Goal: Information Seeking & Learning: Learn about a topic

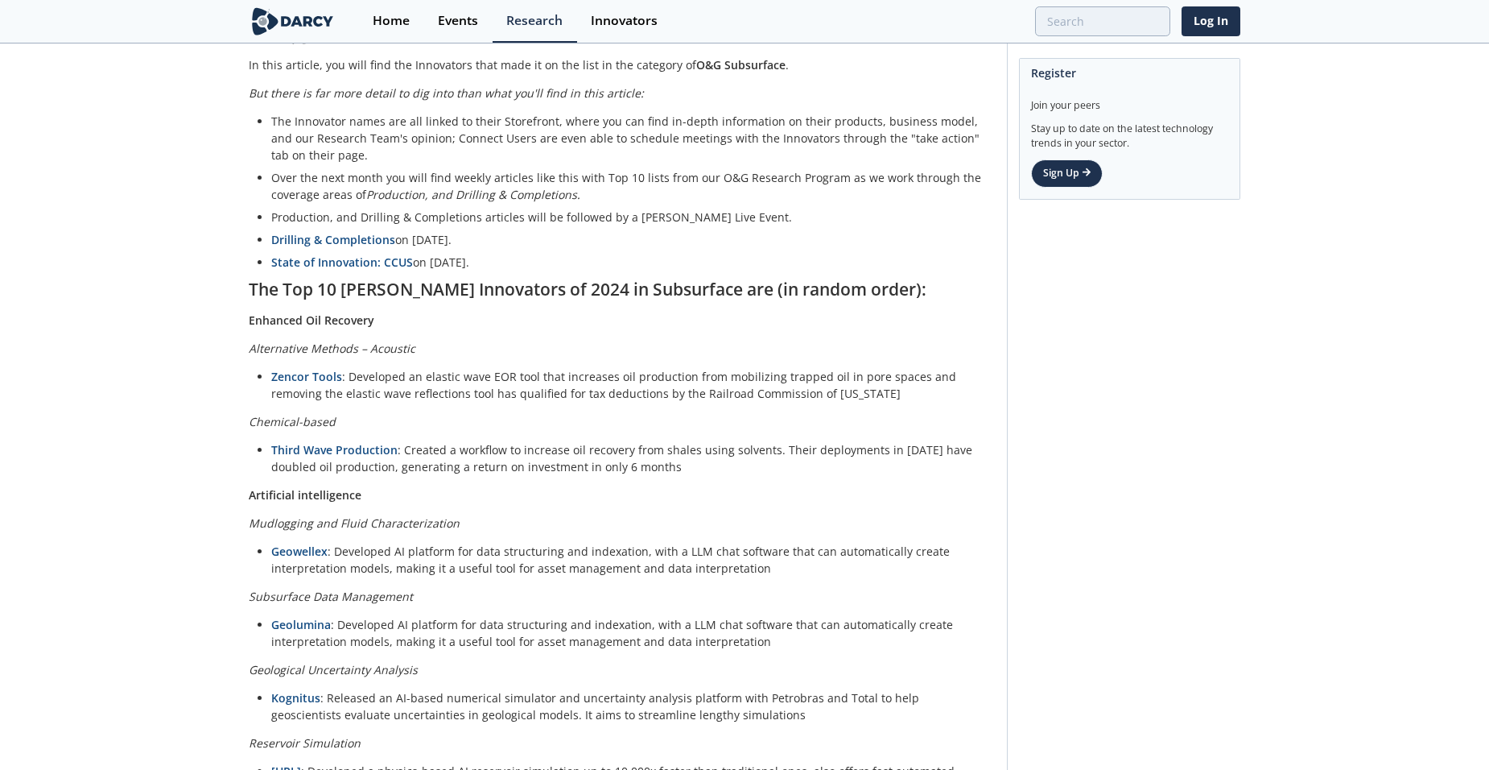
scroll to position [805, 0]
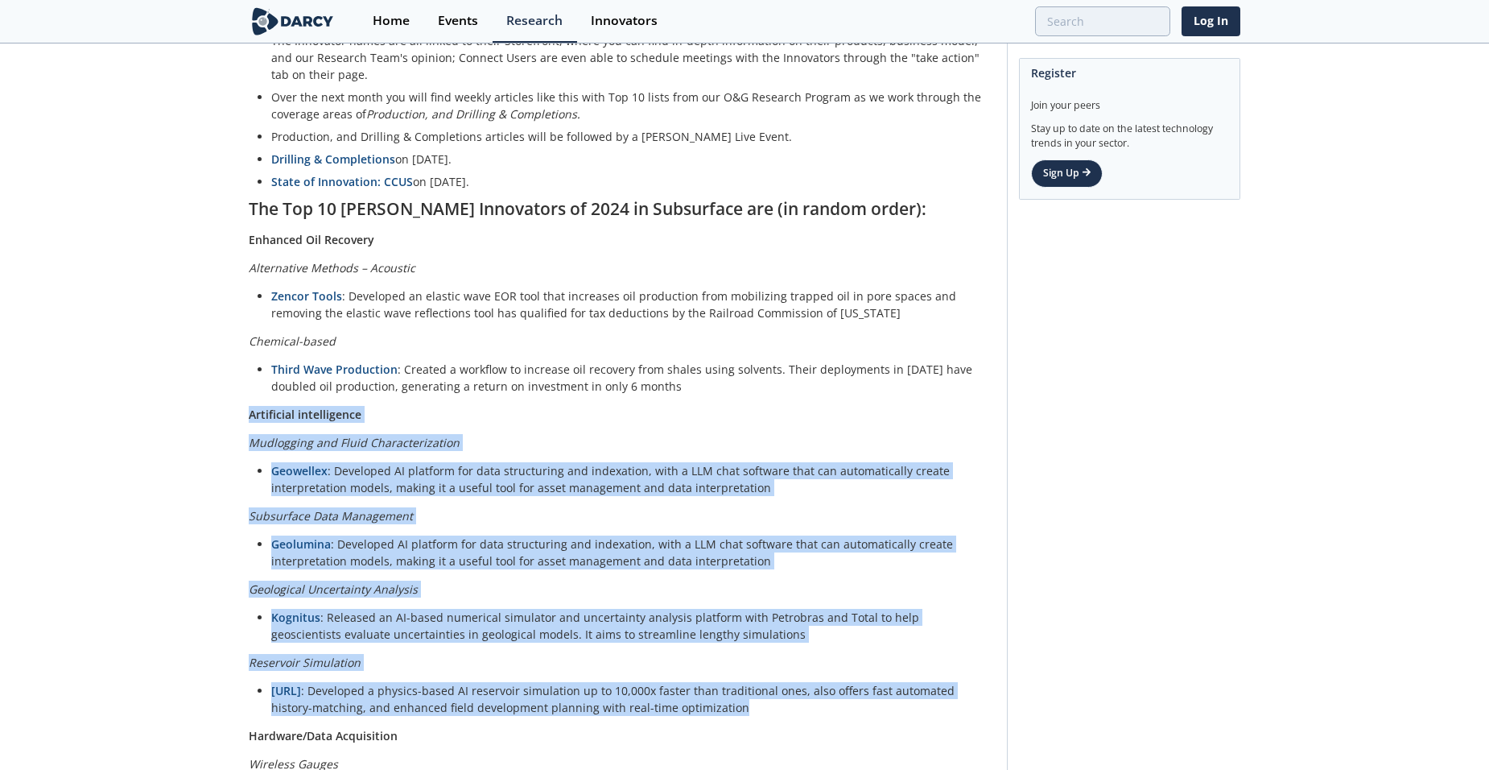
drag, startPoint x: 250, startPoint y: 399, endPoint x: 736, endPoint y: 697, distance: 570.2
click at [736, 697] on div "There's no shortage of lists to summarize the past year. But here at Darcy, we …" at bounding box center [622, 295] width 747 height 1652
copy div "Artificial intelligence Mudlogging and Fluid Characterization Geowellex : Devel…"
click at [741, 538] on li "Geolumina : Developed AI platform for data structuring and indexation, with a L…" at bounding box center [627, 552] width 713 height 34
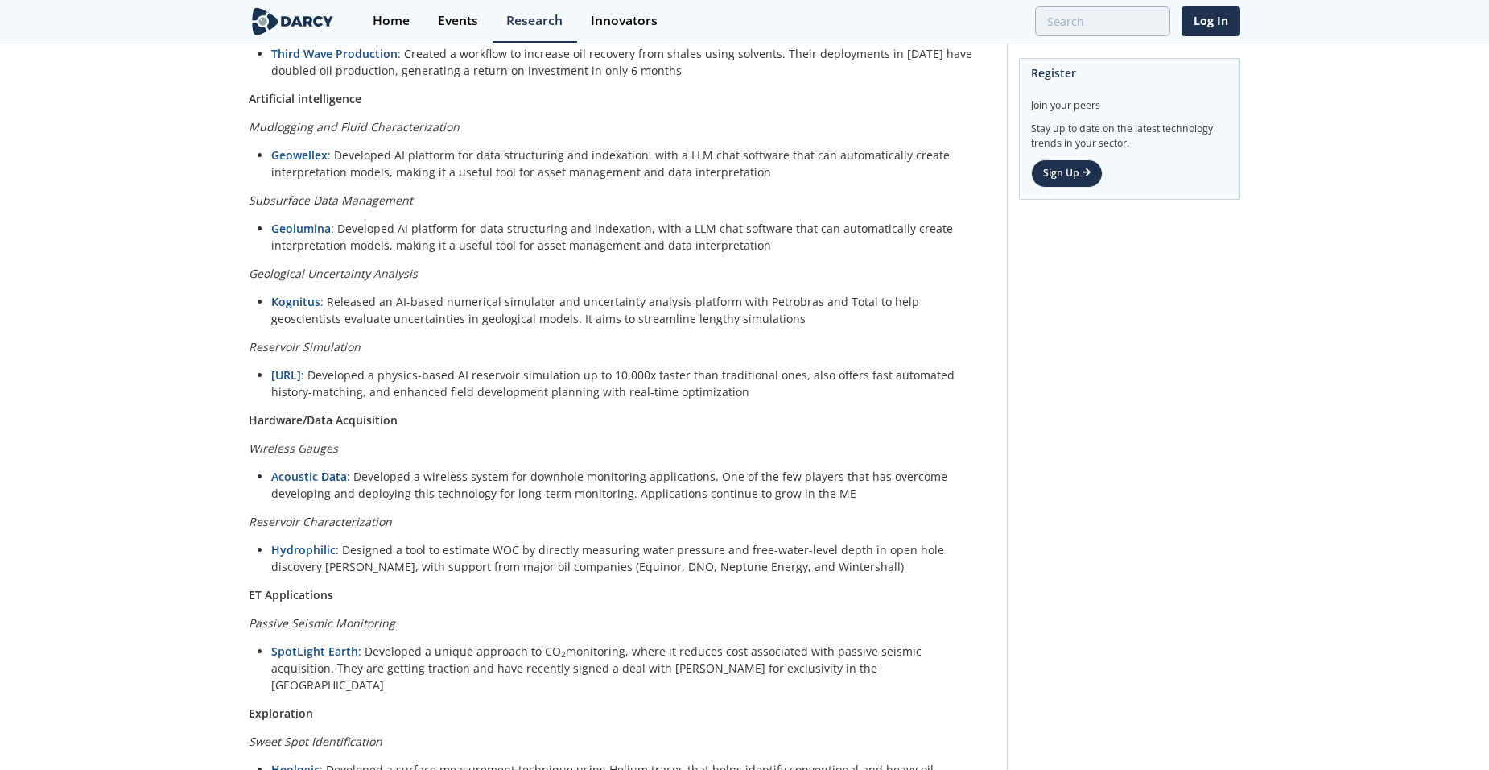
scroll to position [1127, 0]
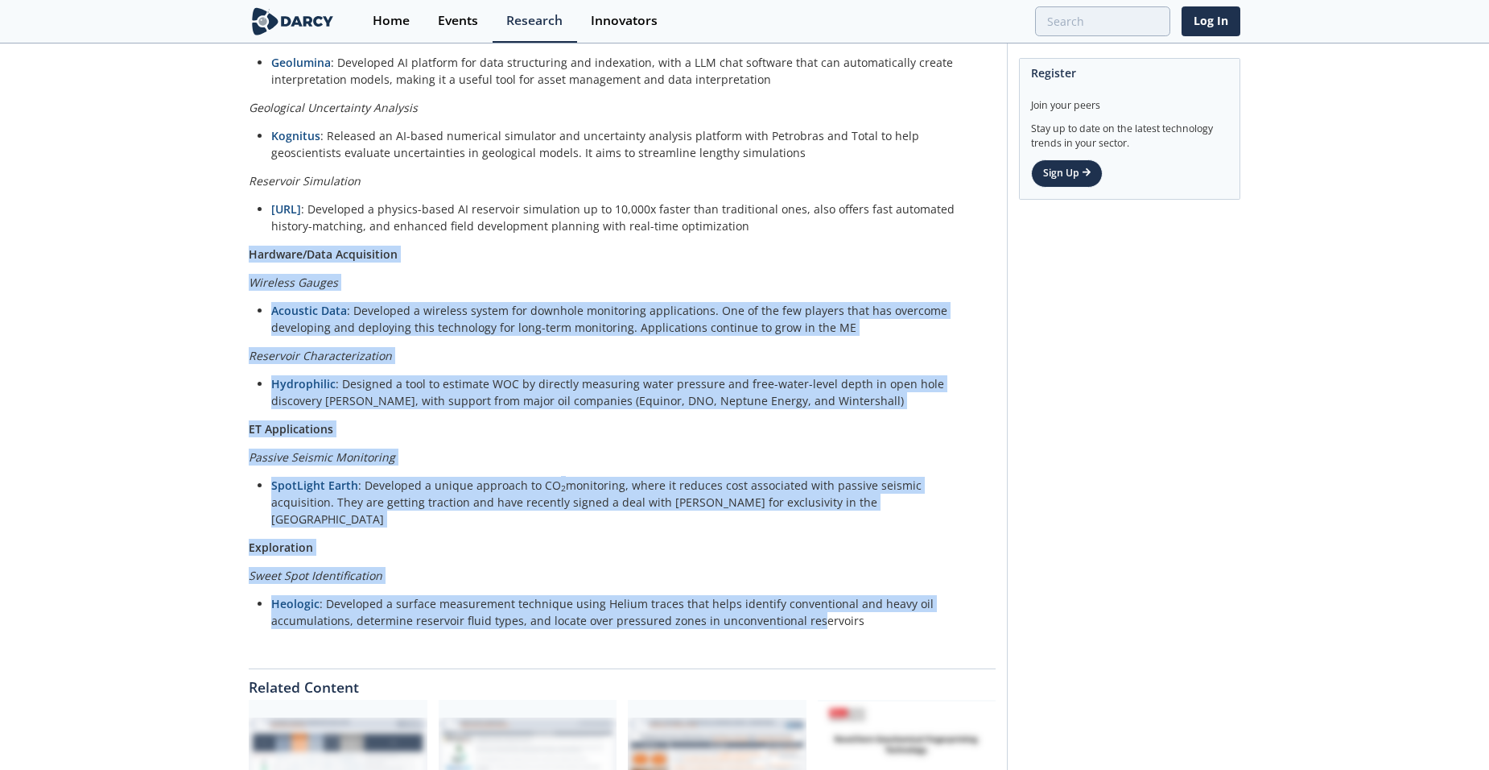
scroll to position [1288, 0]
drag, startPoint x: 247, startPoint y: 398, endPoint x: 871, endPoint y: 588, distance: 651.9
copy div "Hardware/Data Acquisition Wireless Gauges Acoustic Data : Developed a wireless …"
click at [745, 537] on p "Exploration" at bounding box center [622, 545] width 747 height 17
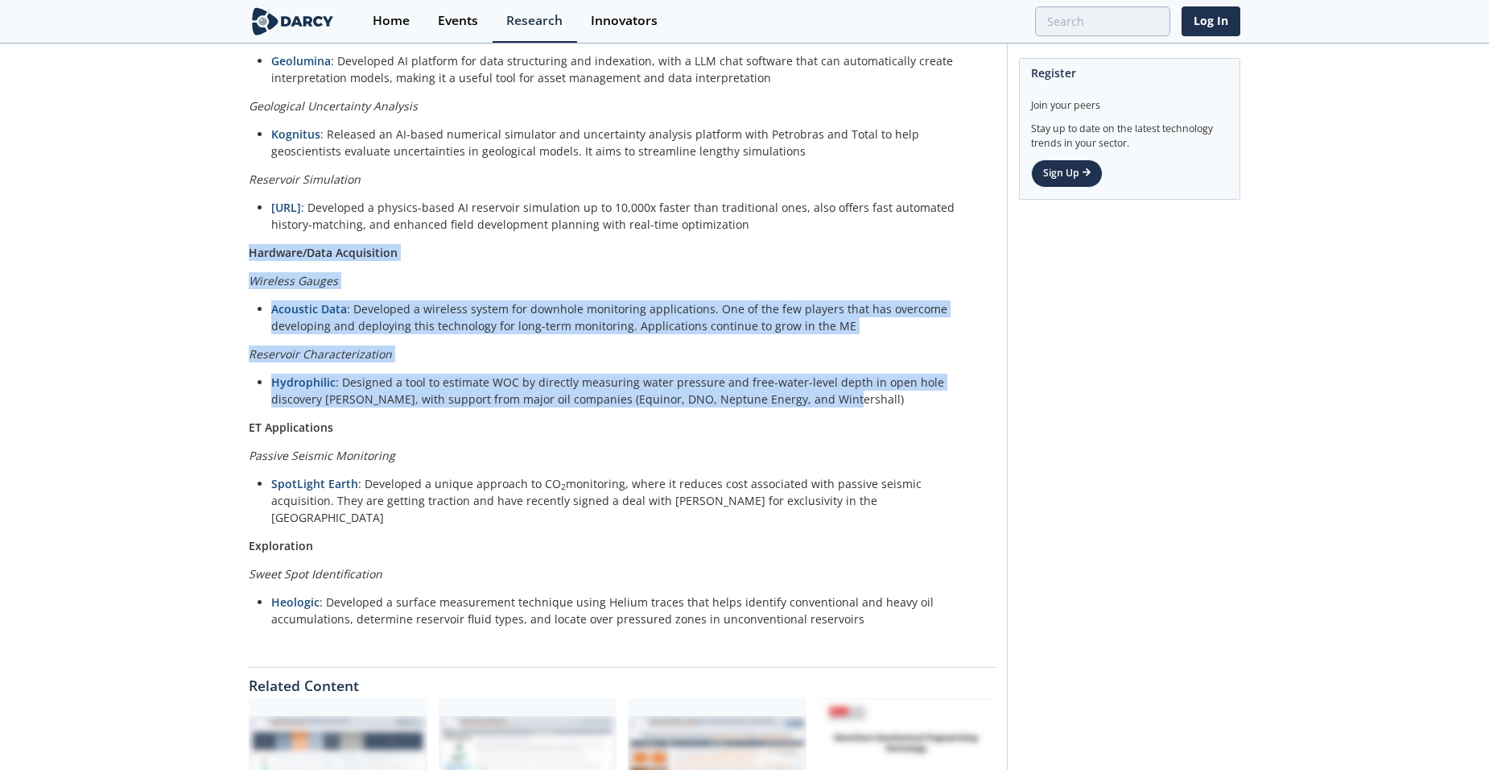
drag, startPoint x: 250, startPoint y: 233, endPoint x: 859, endPoint y: 378, distance: 625.4
copy div "Hardware/Data Acquisition Wireless Gauges Acoustic Data : Developed a wireless …"
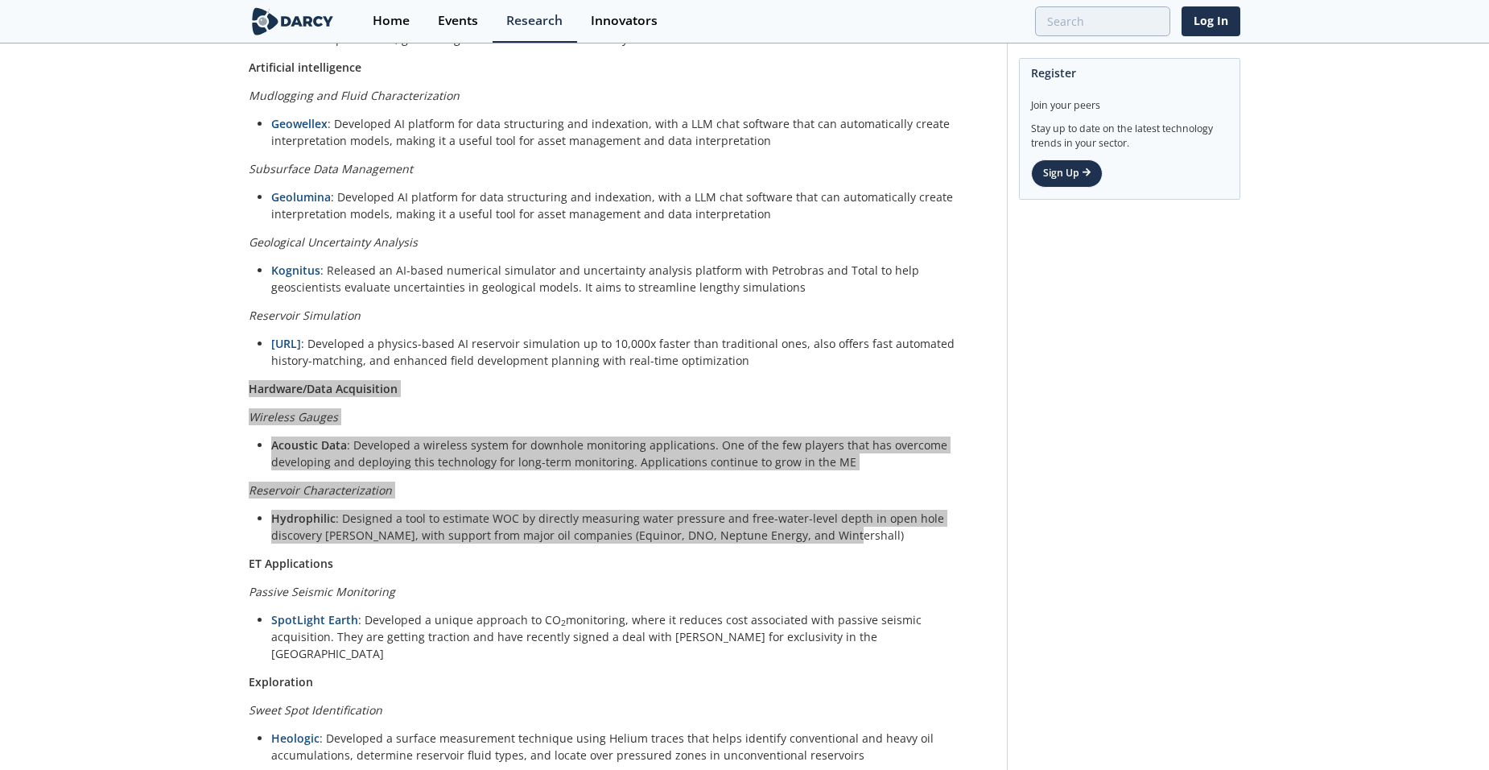
scroll to position [1208, 0]
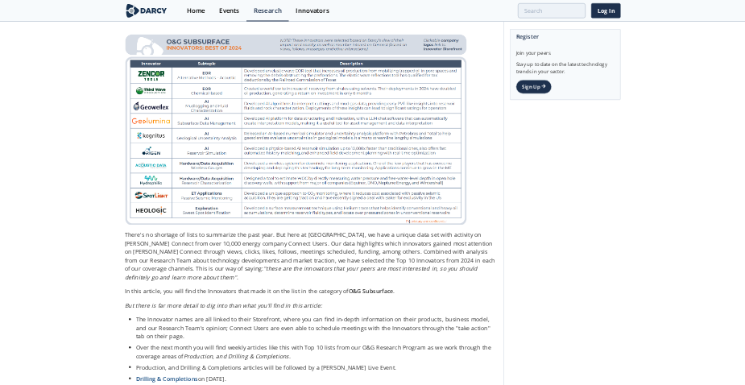
scroll to position [161, 0]
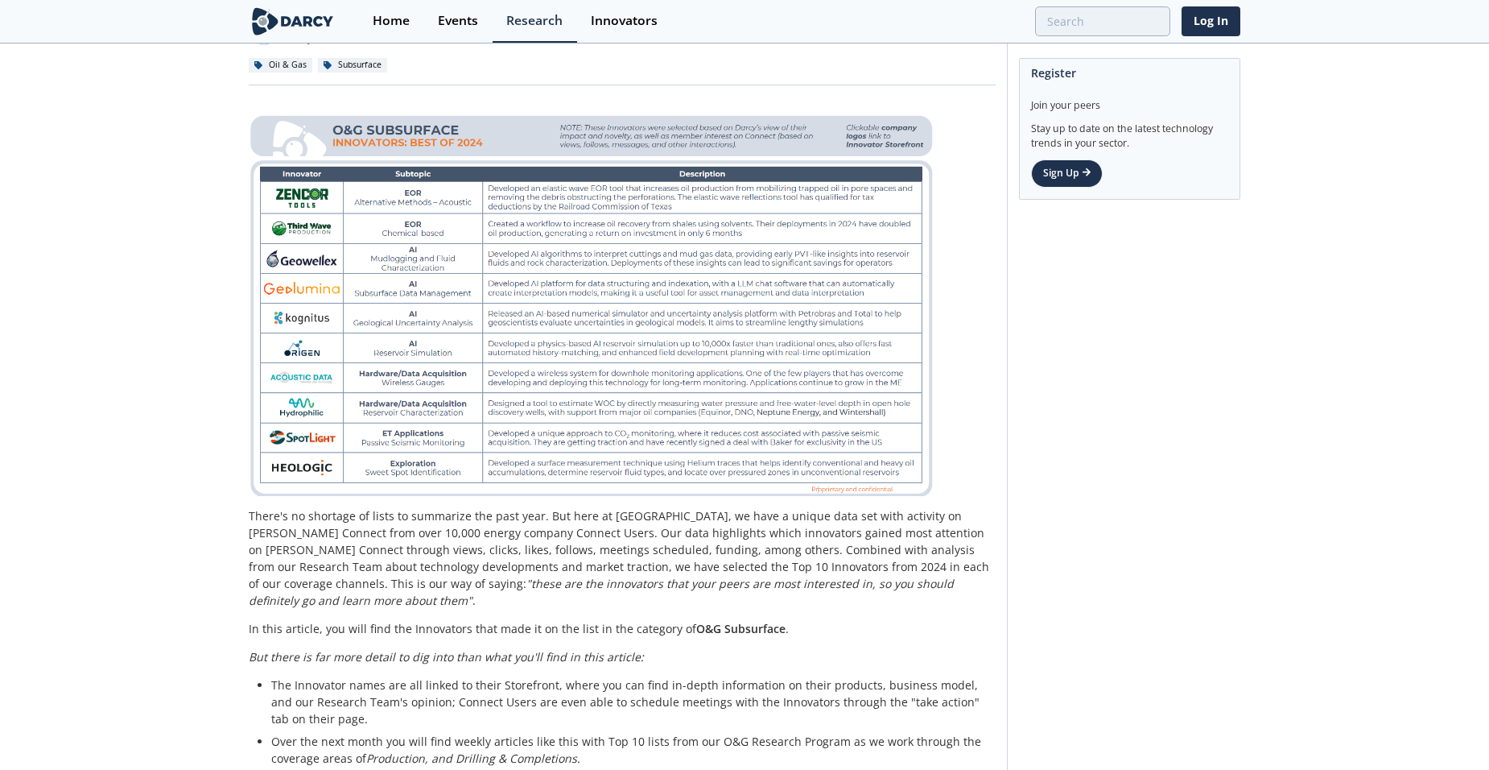
drag, startPoint x: 1315, startPoint y: 10, endPoint x: 53, endPoint y: 325, distance: 1300.2
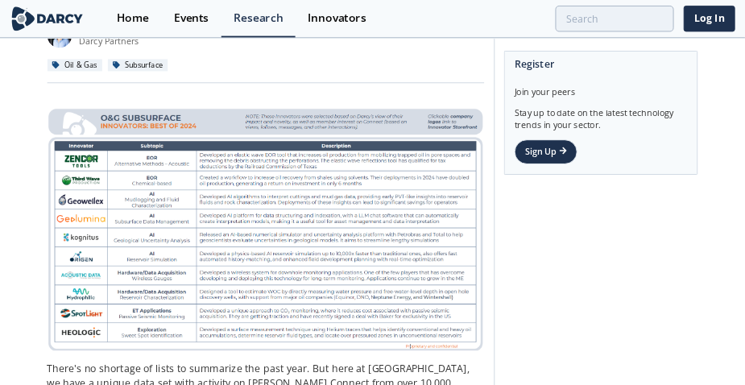
scroll to position [184, 0]
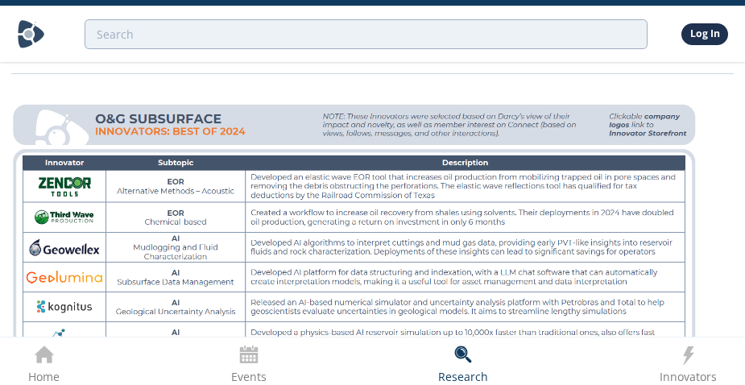
drag, startPoint x: 823, startPoint y: 0, endPoint x: 448, endPoint y: 82, distance: 383.2
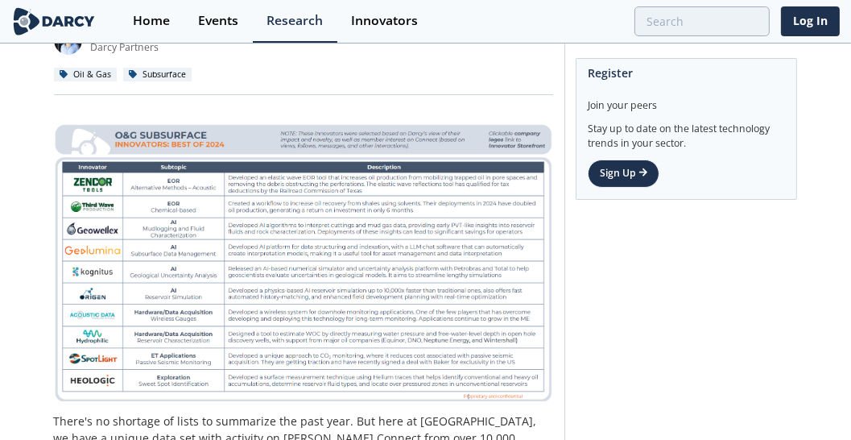
drag, startPoint x: 634, startPoint y: 285, endPoint x: 581, endPoint y: 272, distance: 54.7
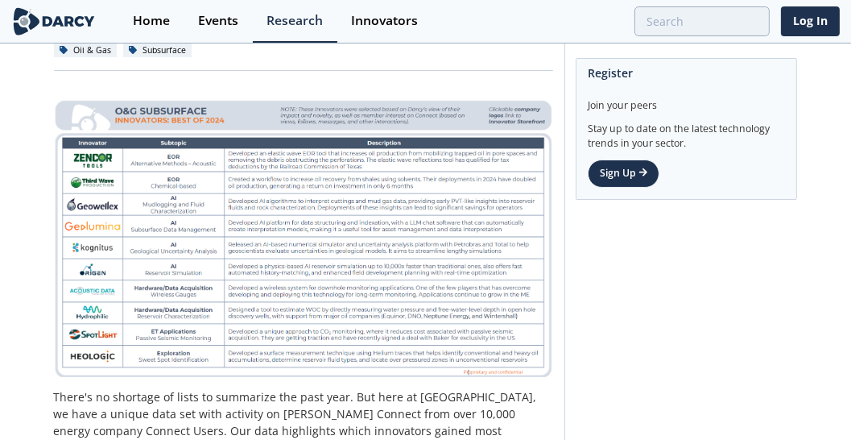
scroll to position [229, 0]
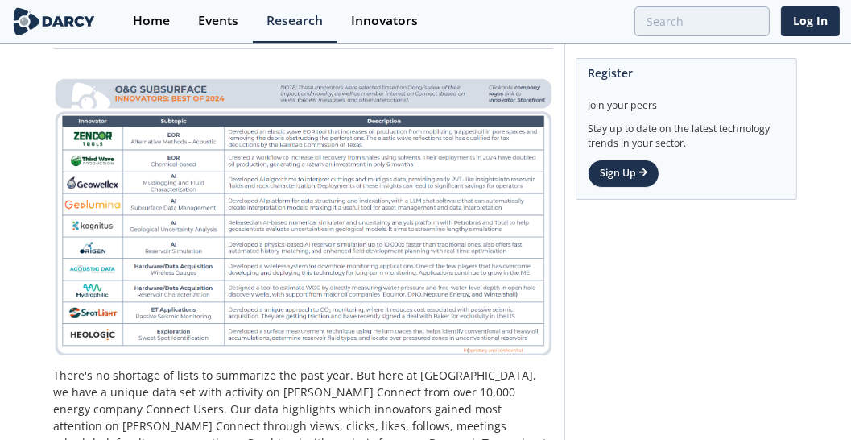
drag, startPoint x: 323, startPoint y: 223, endPoint x: 554, endPoint y: 349, distance: 263.4
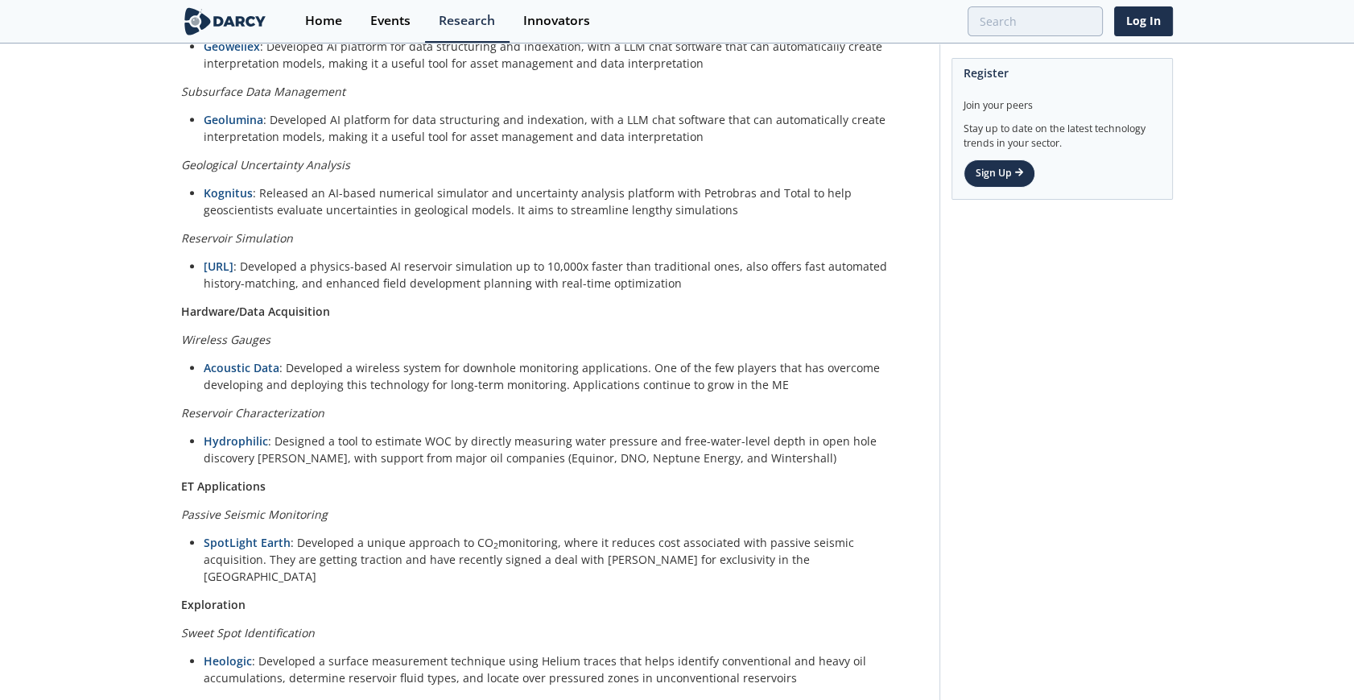
scroll to position [1264, 0]
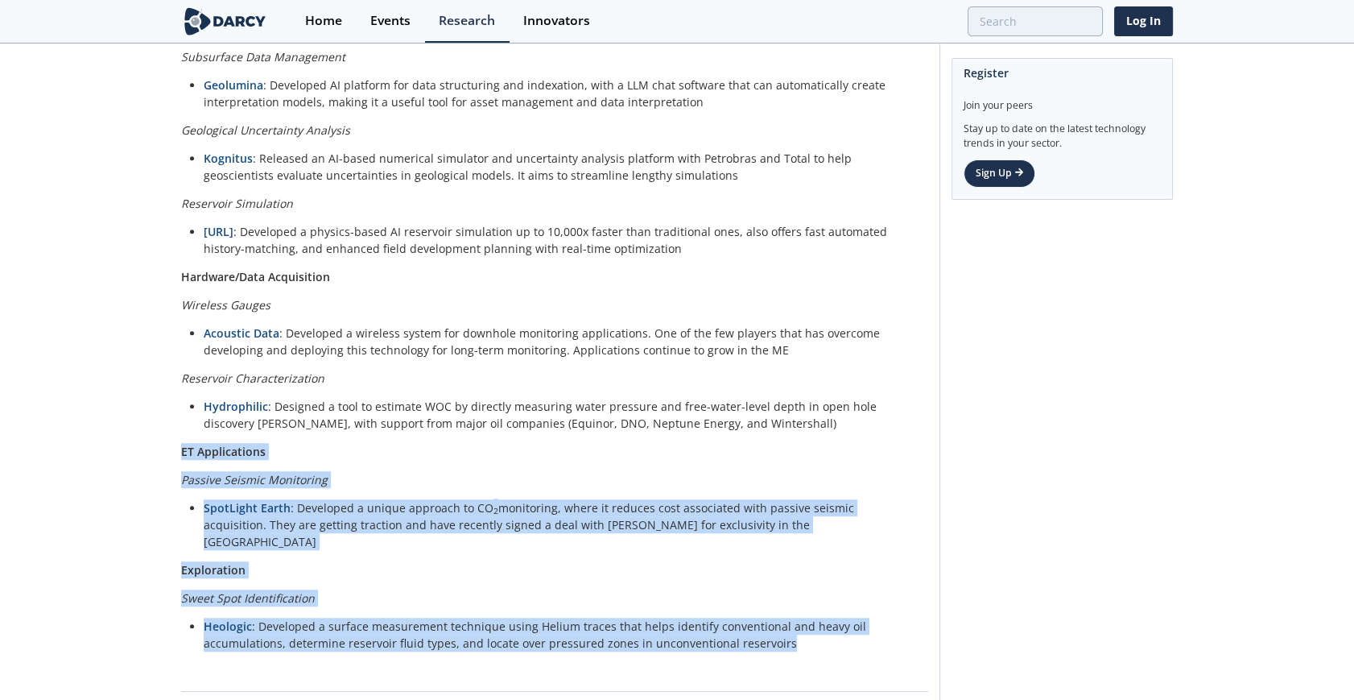
drag, startPoint x: 176, startPoint y: 437, endPoint x: 802, endPoint y: 610, distance: 649.0
copy div "ET Applications Passive Seismic Monitoring SpotLight Earth : Developed a unique…"
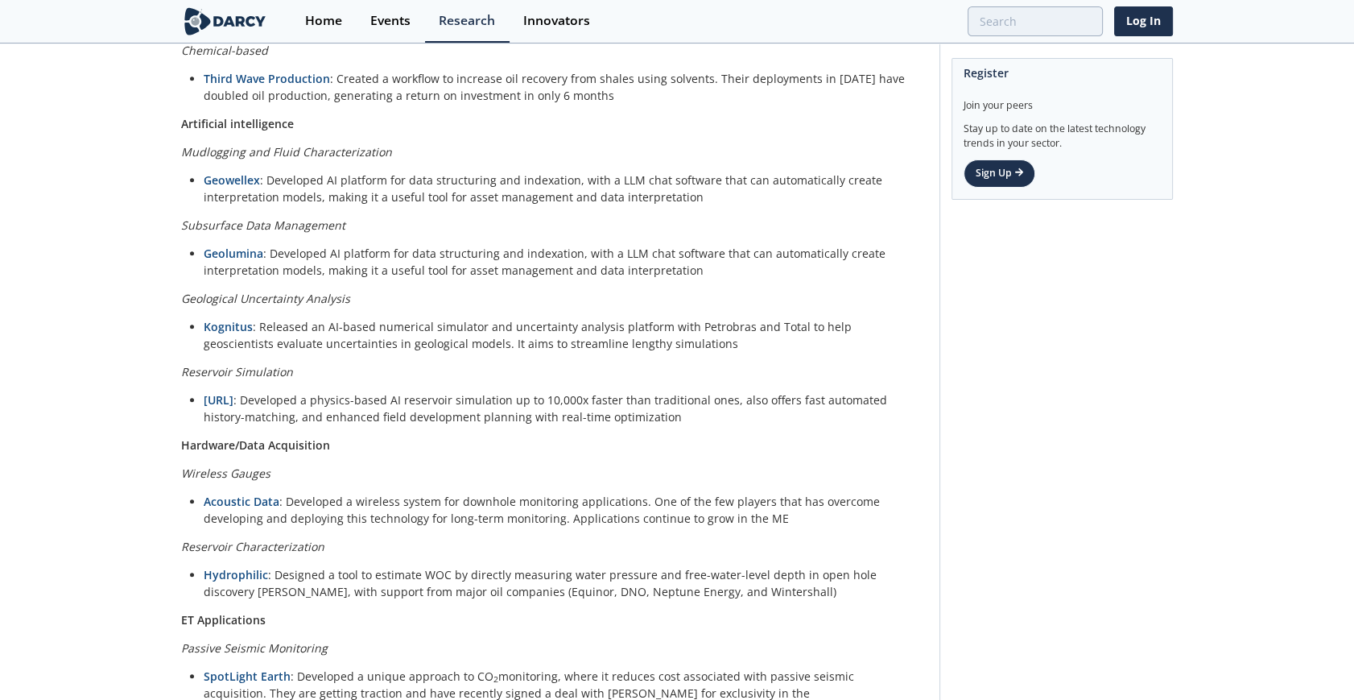
scroll to position [1118, 0]
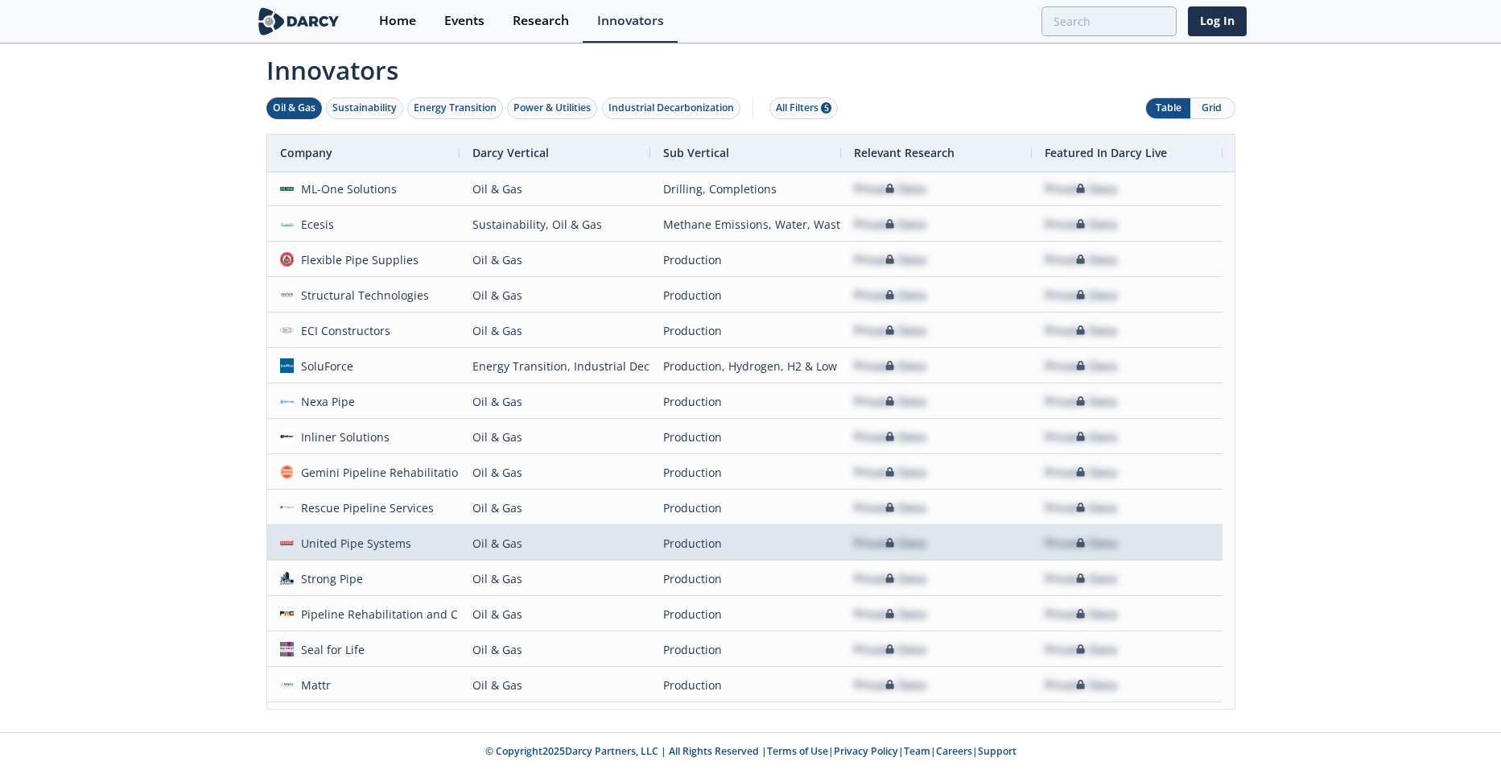
scroll to position [1512, 0]
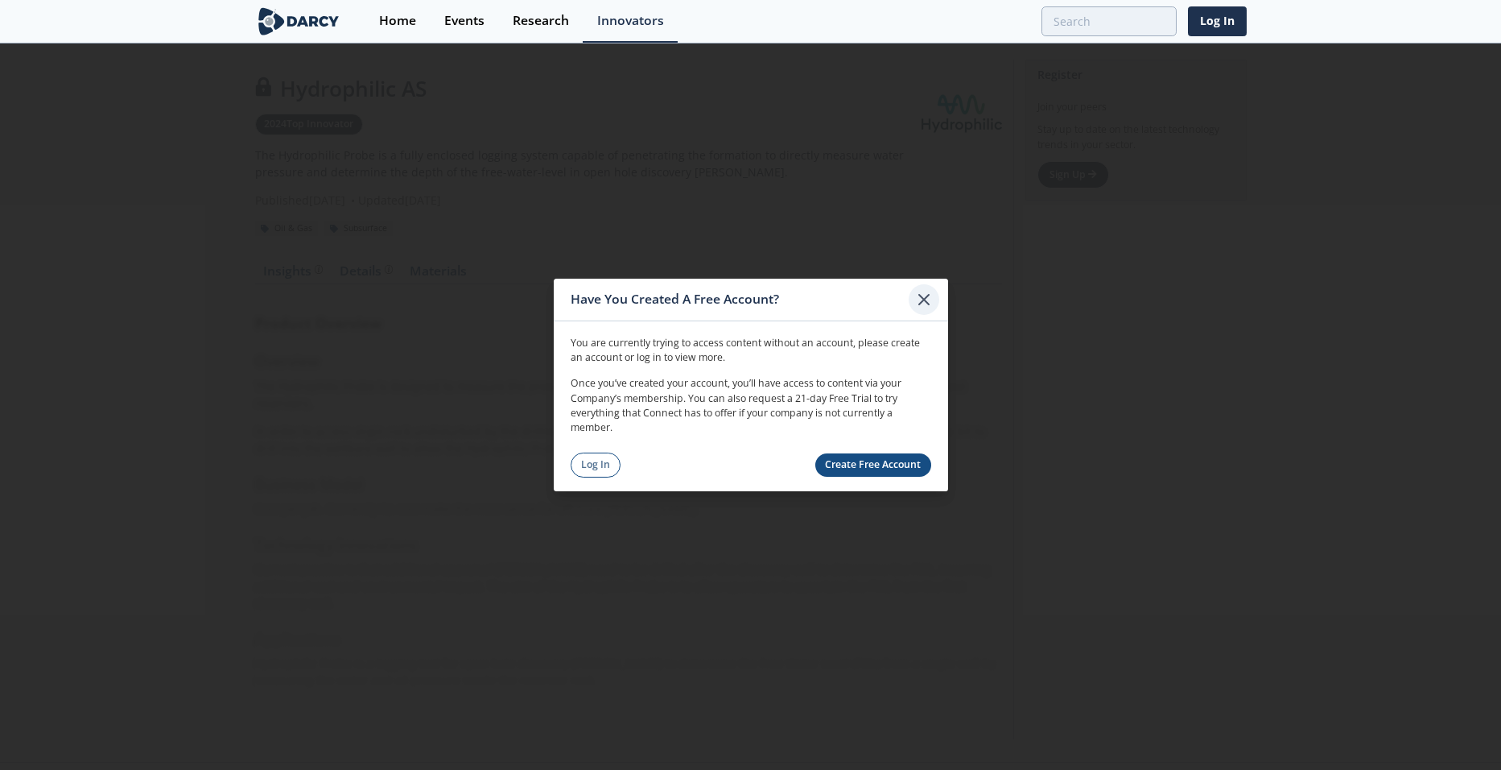
click at [925, 299] on icon at bounding box center [924, 300] width 10 height 10
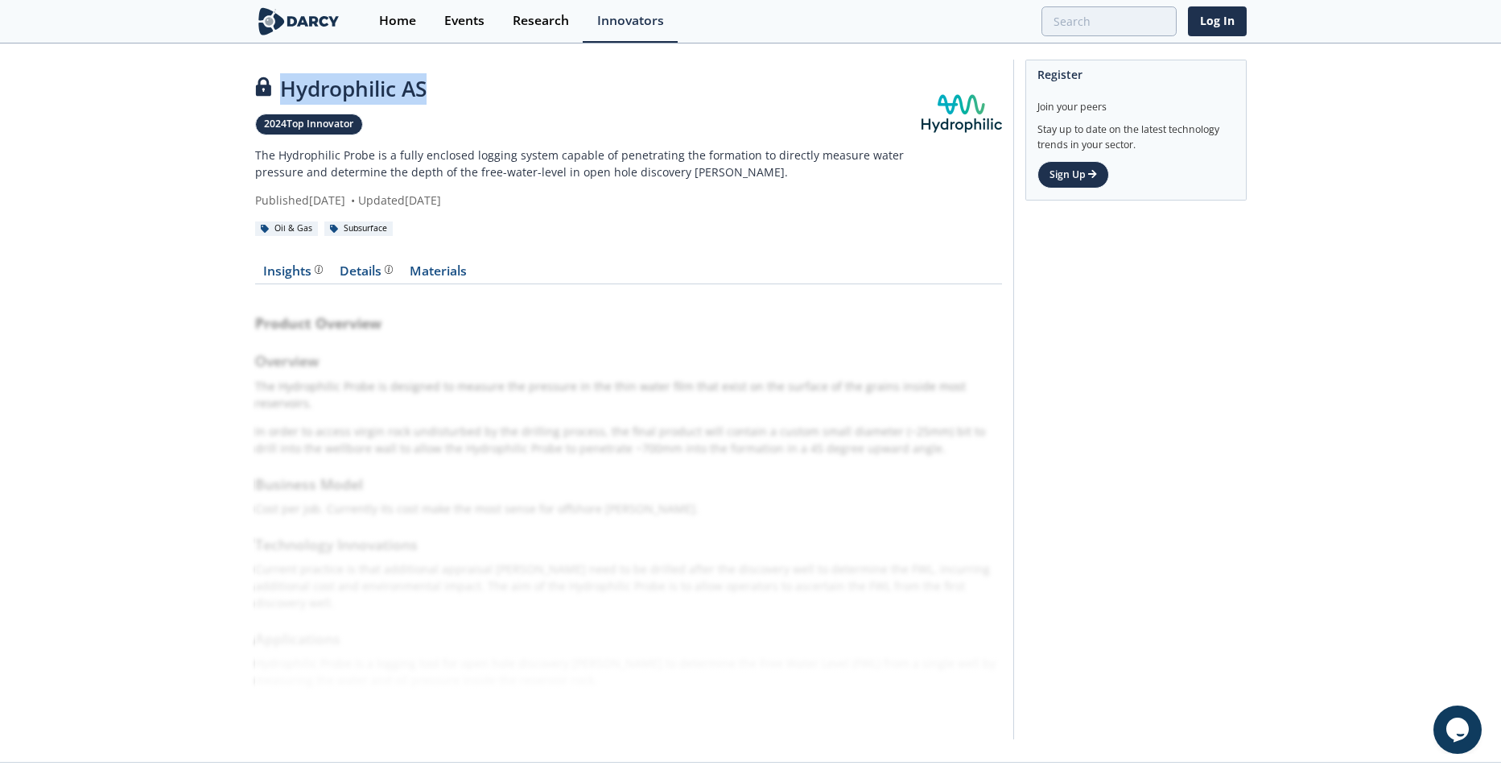
drag, startPoint x: 281, startPoint y: 96, endPoint x: 461, endPoint y: 97, distance: 180.3
click at [461, 97] on div "Hydrophilic AS" at bounding box center [588, 88] width 667 height 31
copy div "Hydrophilic AS"
